Goal: Task Accomplishment & Management: Manage account settings

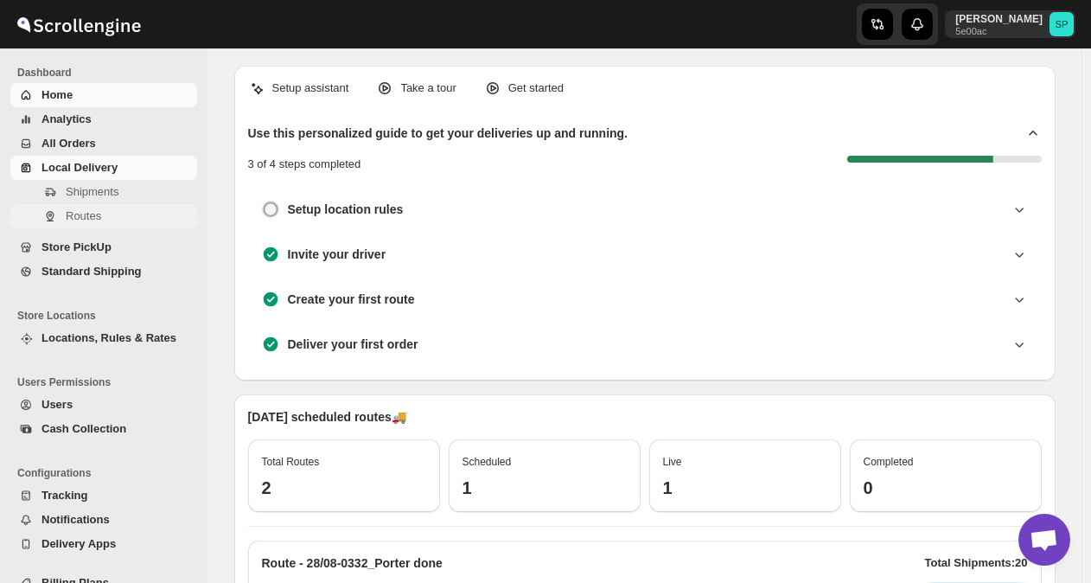
click at [89, 220] on span "Routes" at bounding box center [83, 215] width 35 height 13
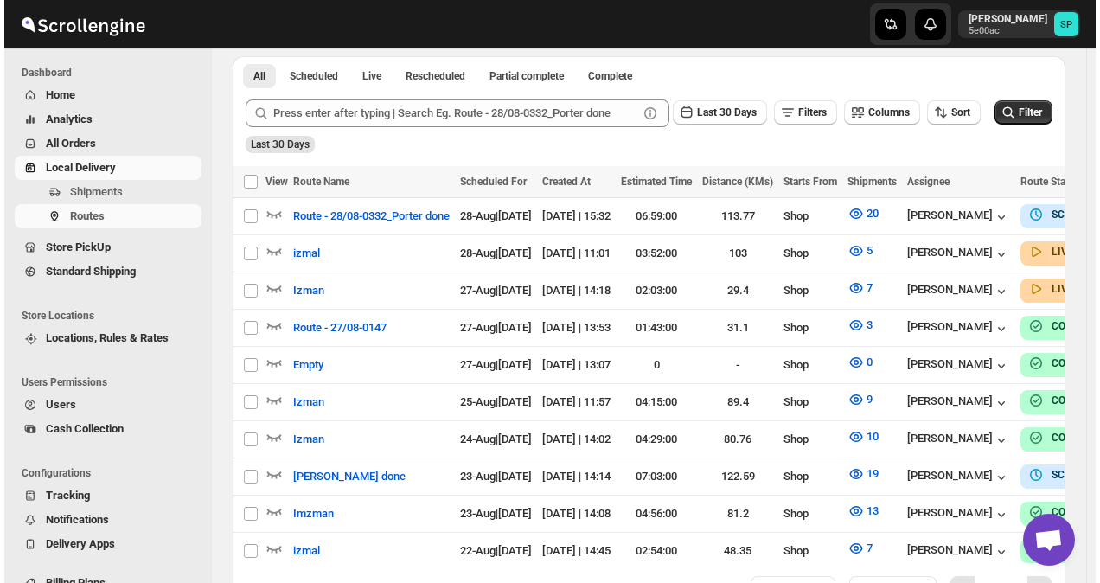
scroll to position [358, 0]
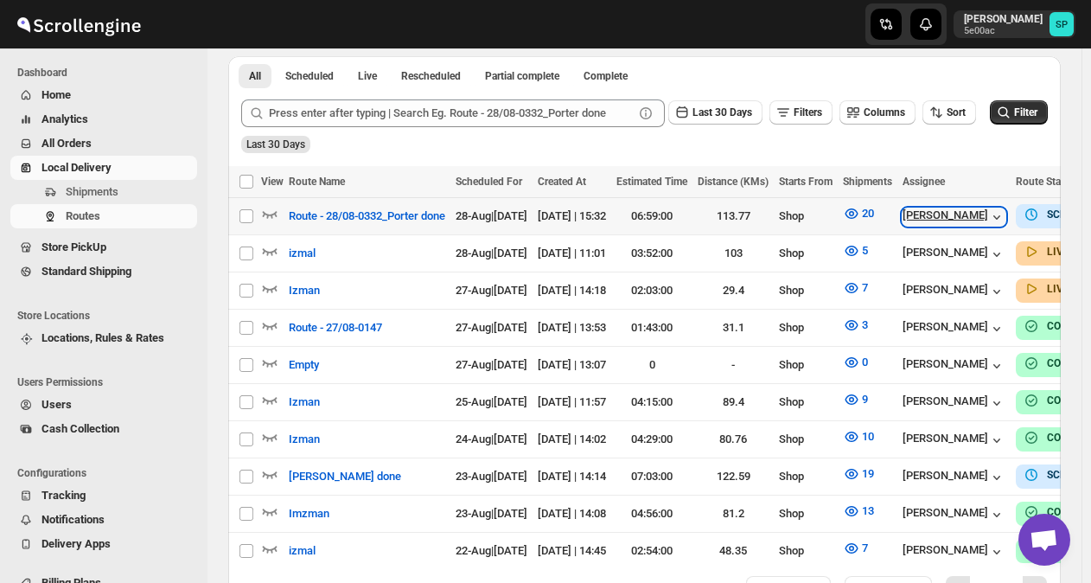
click at [1000, 218] on div "[PERSON_NAME]" at bounding box center [954, 216] width 103 height 17
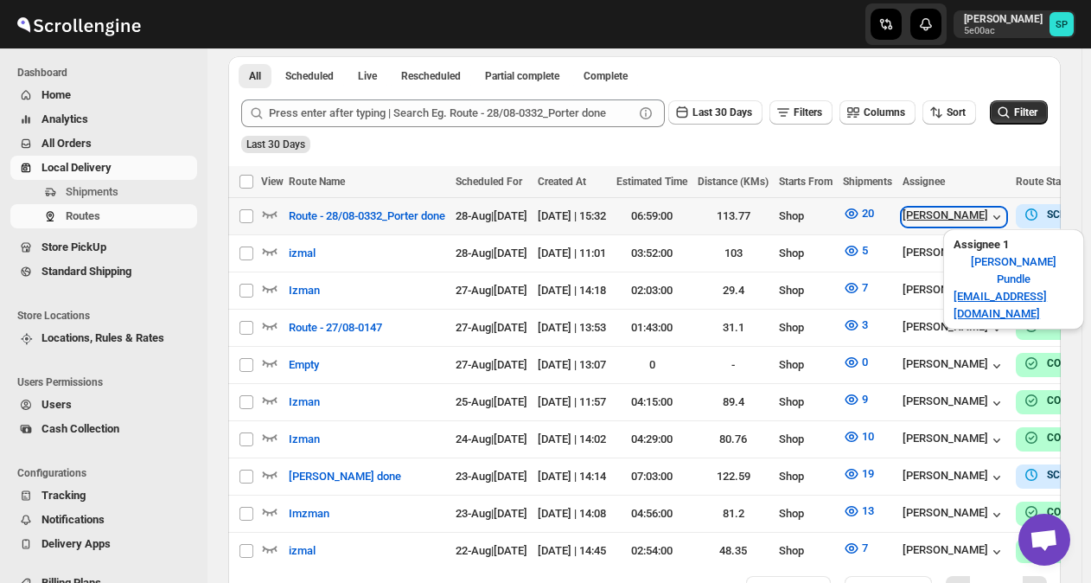
click at [1000, 218] on div "[PERSON_NAME]" at bounding box center [954, 216] width 103 height 17
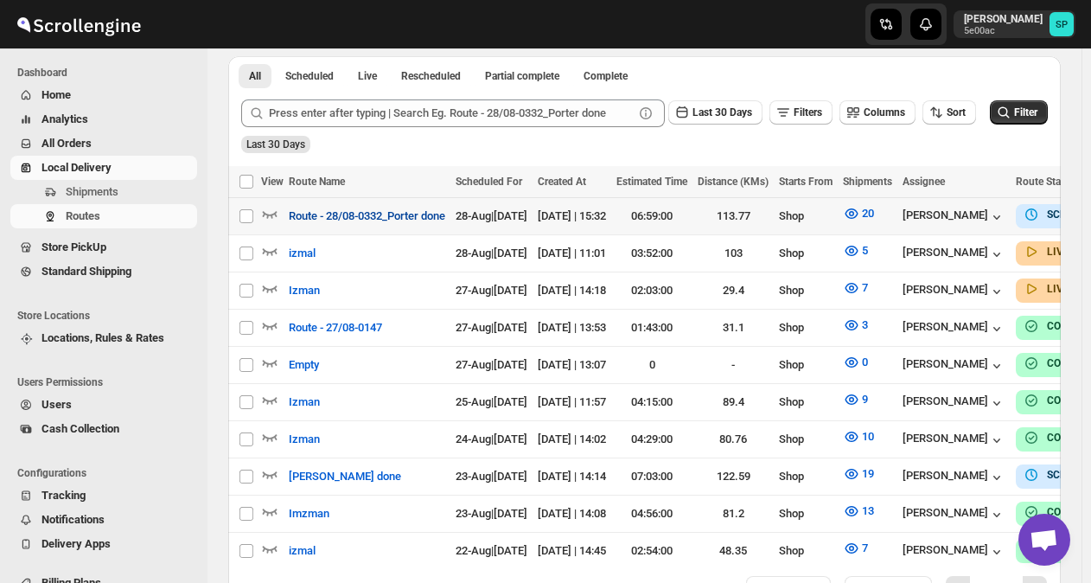
click at [401, 210] on span "Route - 28/08-0332_Porter done" at bounding box center [367, 216] width 157 height 17
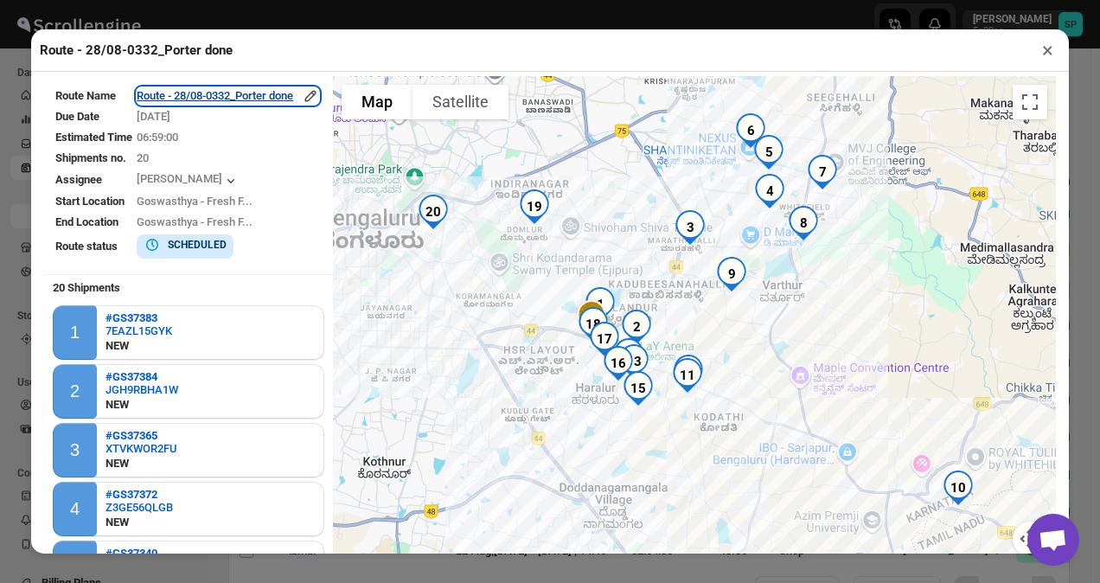
click at [316, 97] on icon "button" at bounding box center [310, 95] width 11 height 11
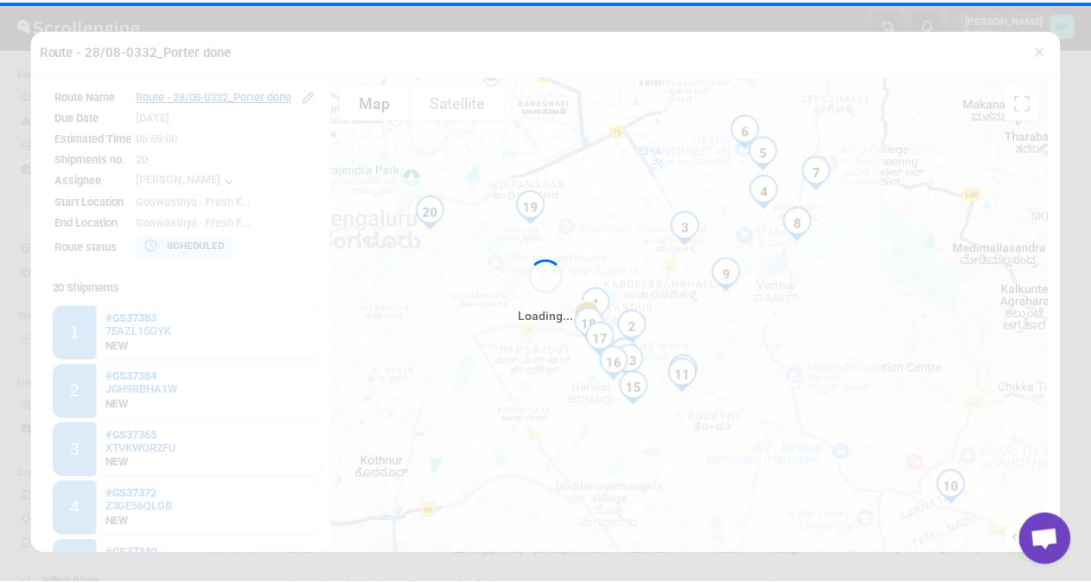
scroll to position [0, 0]
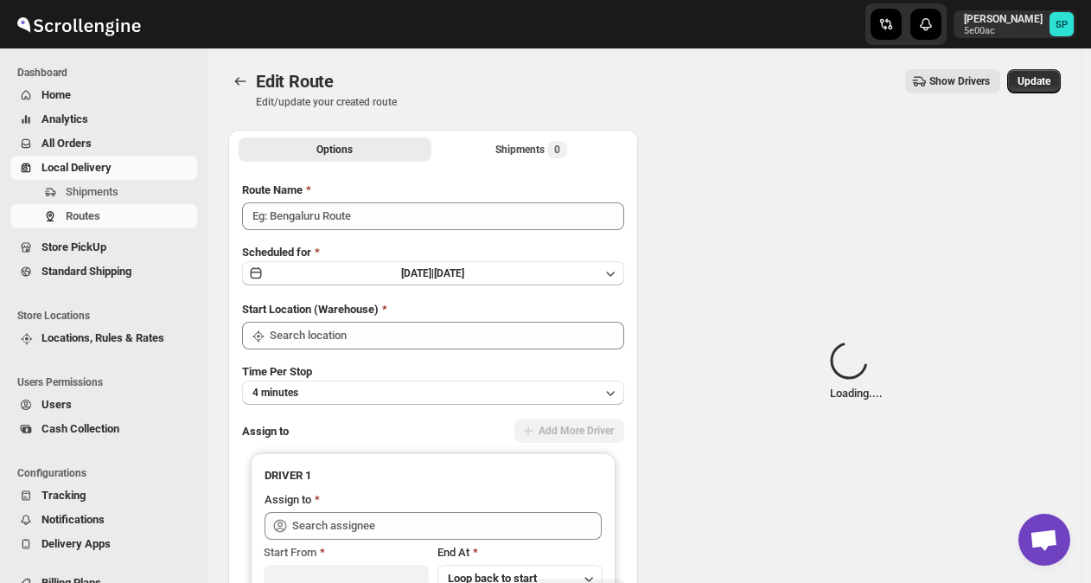
type input "Route - 28/08-0332_Porter done"
type input "Shop"
type input "[PERSON_NAME] ([EMAIL_ADDRESS][DOMAIN_NAME])"
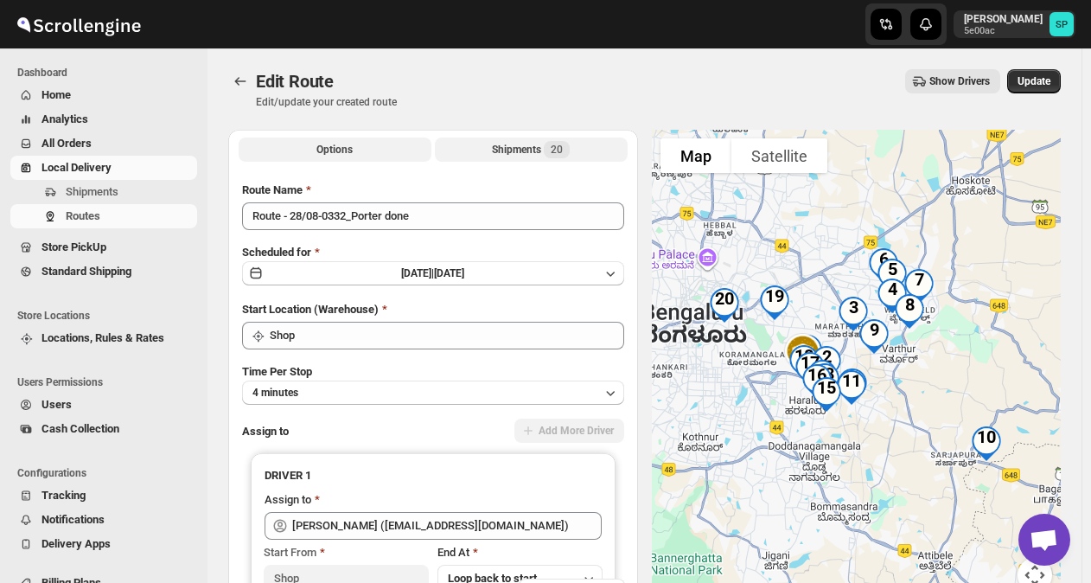
click at [508, 153] on div "Shipments 20" at bounding box center [531, 149] width 78 height 17
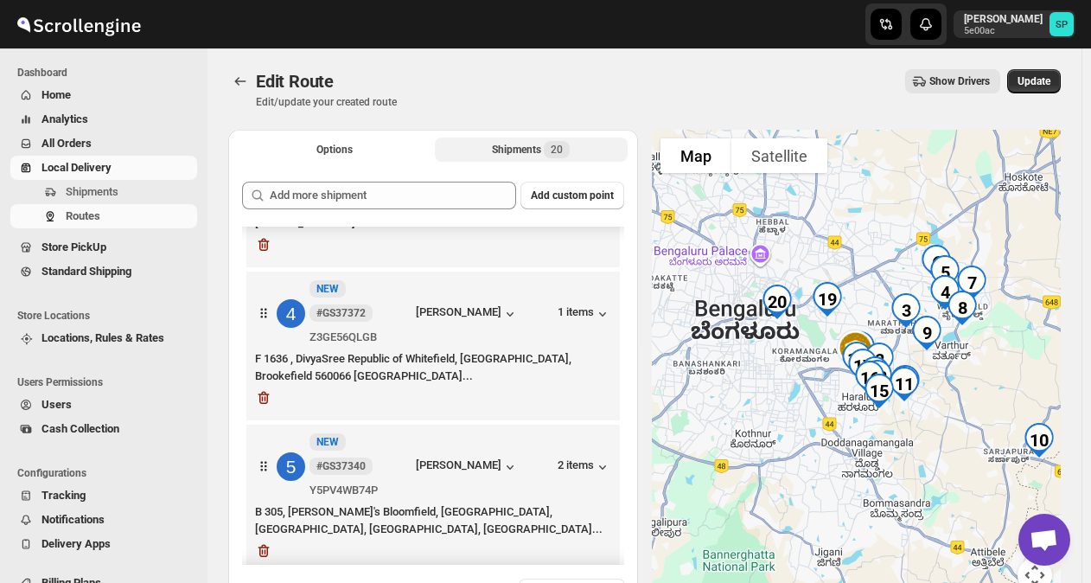
scroll to position [401, 0]
